Goal: Information Seeking & Learning: Understand process/instructions

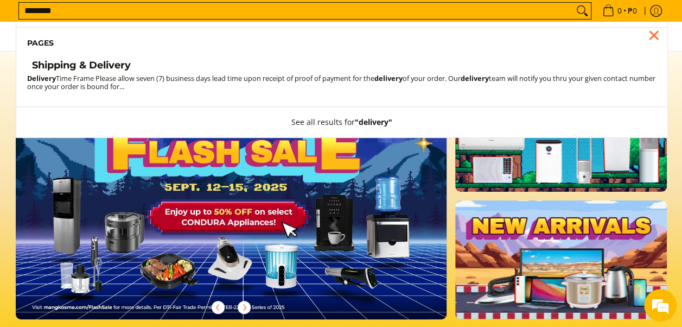
type input "********"
click at [574, 3] on button "Search" at bounding box center [582, 11] width 17 height 16
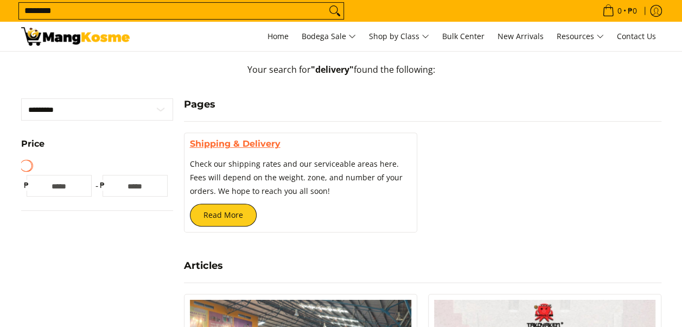
scroll to position [163, 0]
click at [244, 147] on link "Shipping & Delivery" at bounding box center [235, 143] width 91 height 10
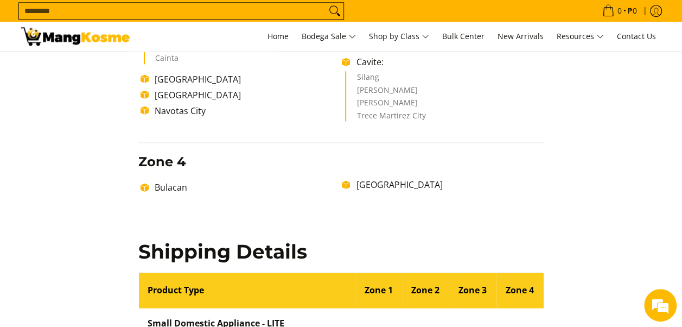
scroll to position [543, 0]
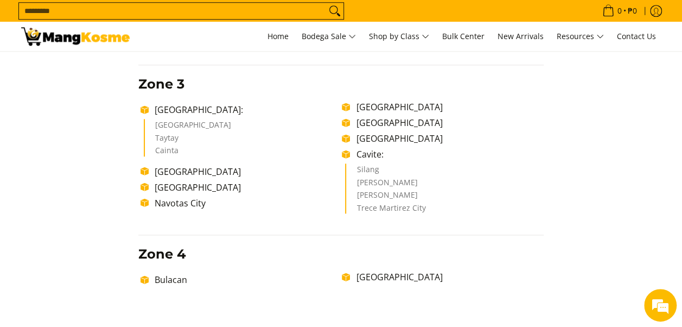
drag, startPoint x: 611, startPoint y: 277, endPoint x: 587, endPoint y: 258, distance: 30.1
click at [608, 275] on div "Delivery Time Frame Please allow seven (7) business days lead time upon receipt…" at bounding box center [341, 186] width 640 height 1211
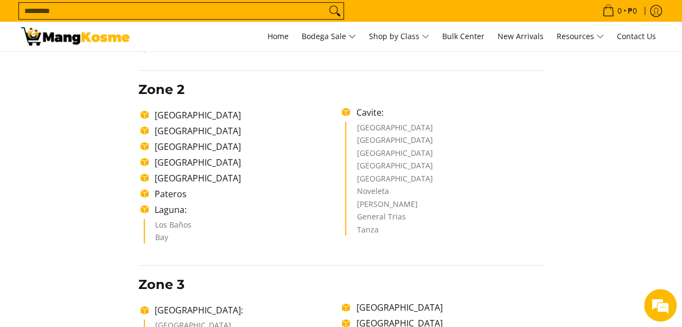
scroll to position [380, 0]
